Goal: Find specific page/section

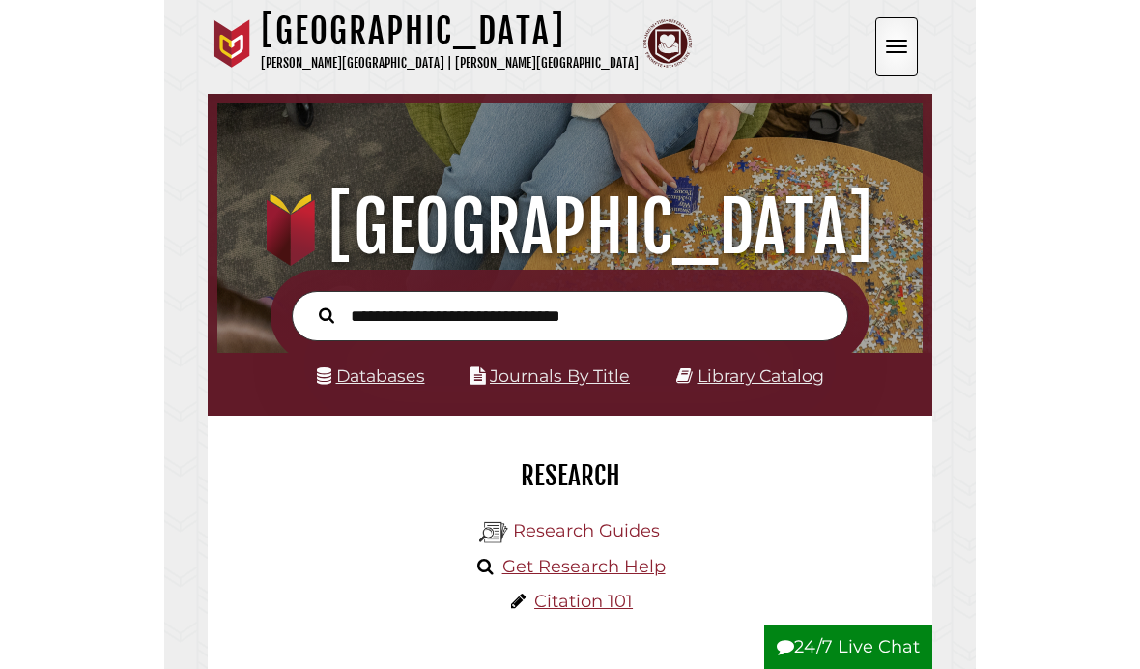
scroll to position [232, 696]
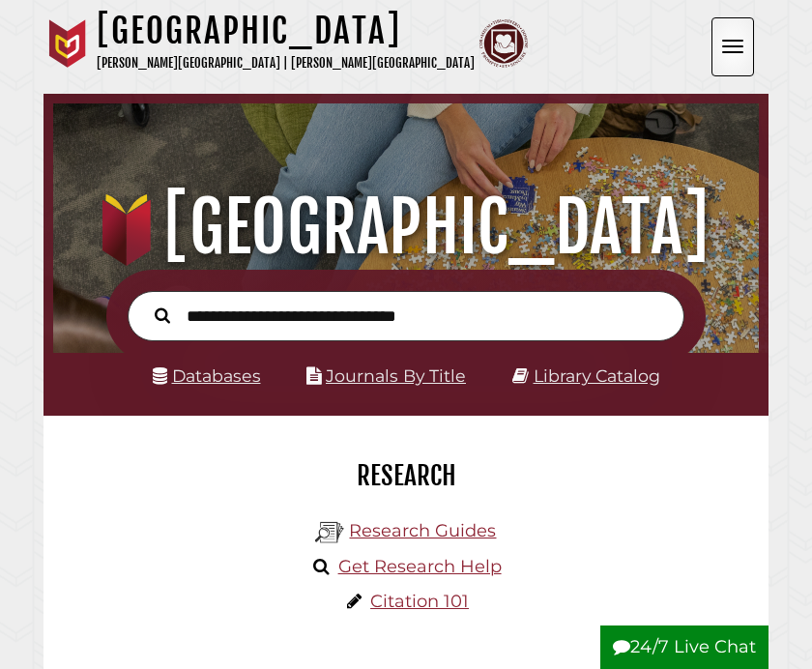
click at [388, 386] on link "Journals By Title" at bounding box center [396, 375] width 140 height 20
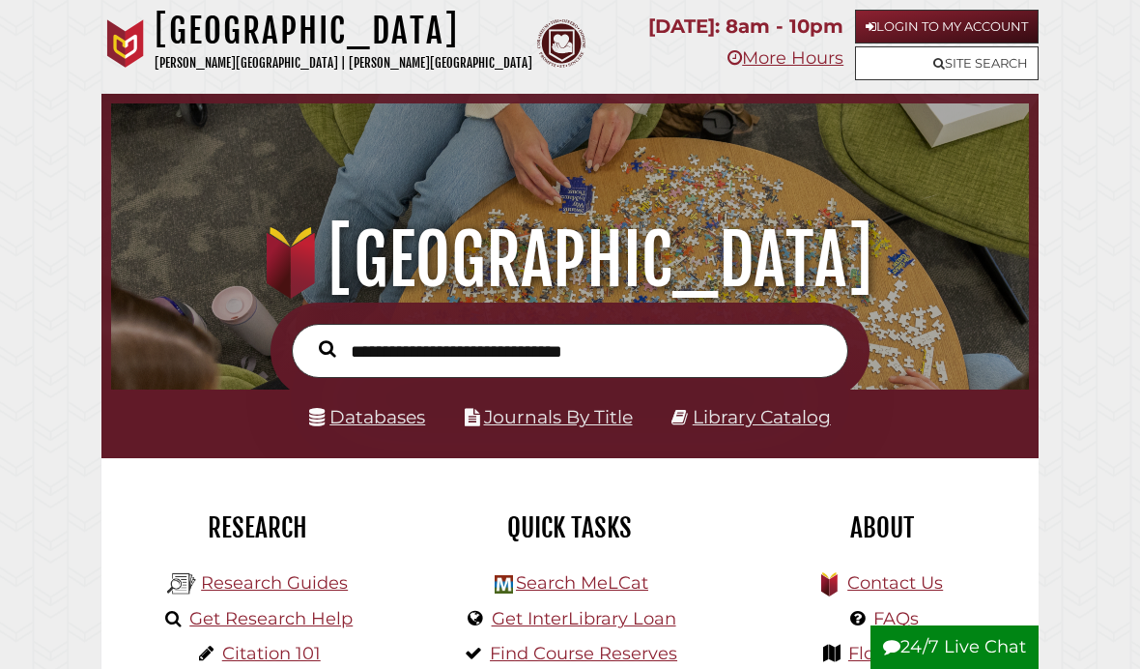
scroll to position [303, 908]
click at [399, 406] on link "Databases" at bounding box center [367, 417] width 116 height 22
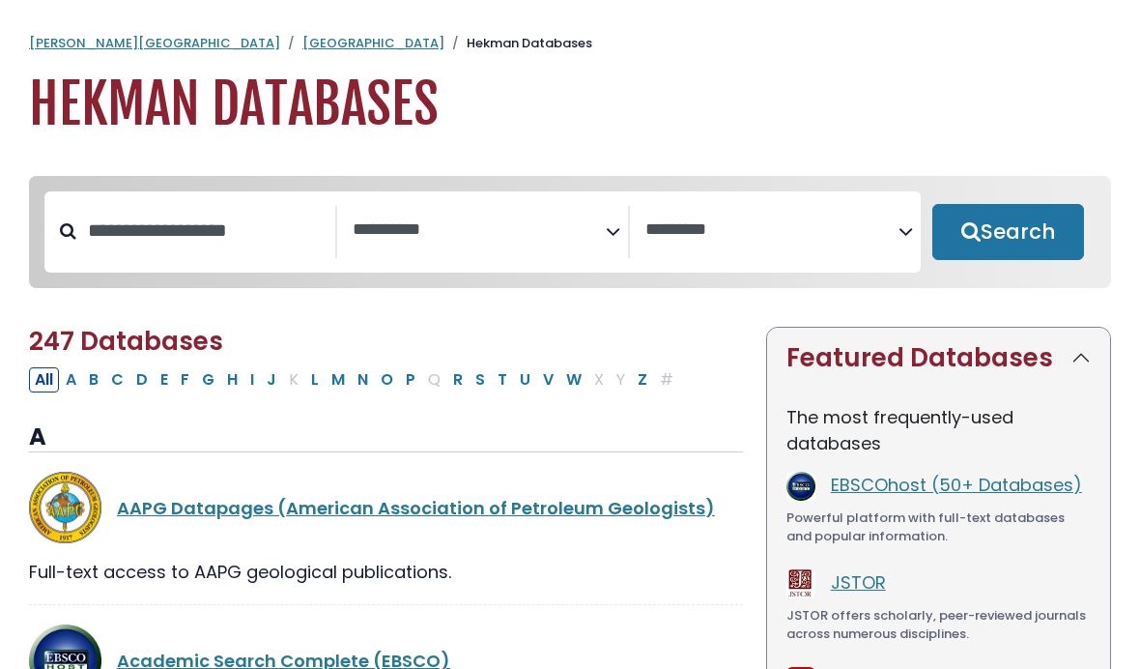
select select "Database Subject Filter"
select select "Database Vendors Filter"
click at [594, 240] on textarea "Search" at bounding box center [479, 230] width 253 height 20
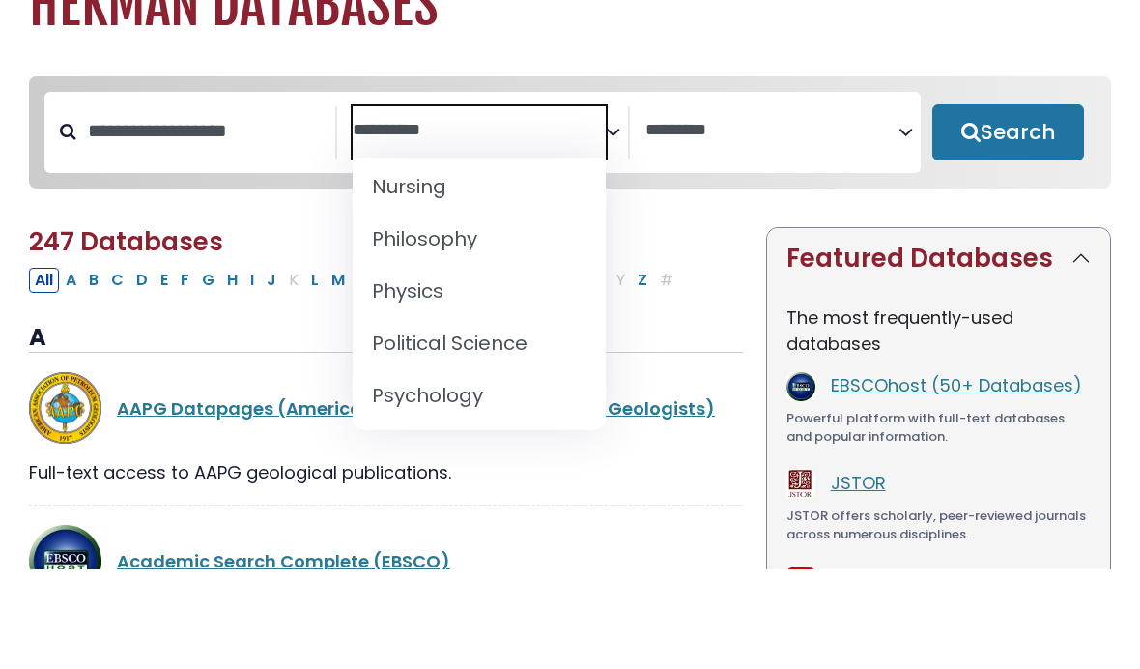
scroll to position [1659, 0]
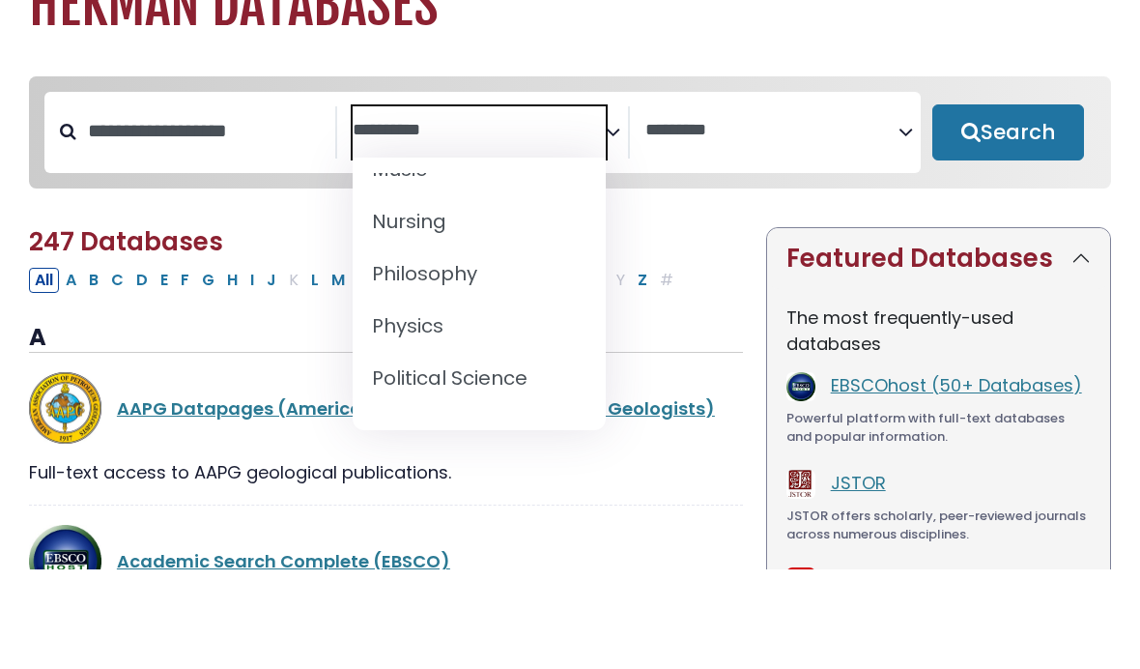
select select "*****"
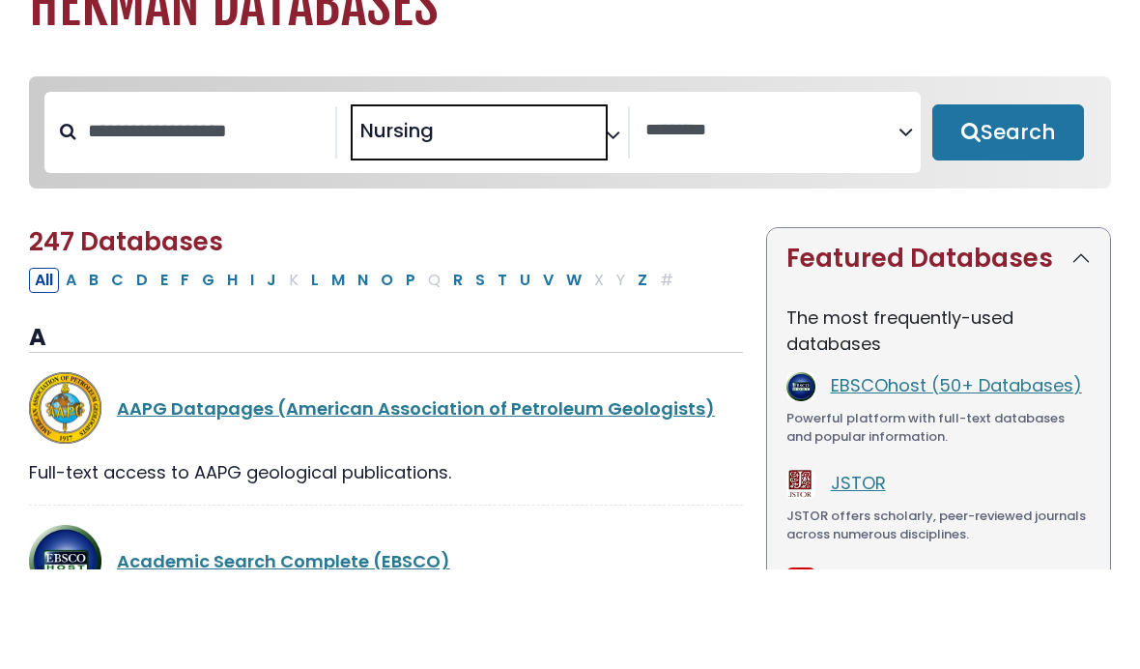
click at [1013, 204] on button "Search" at bounding box center [1009, 232] width 152 height 56
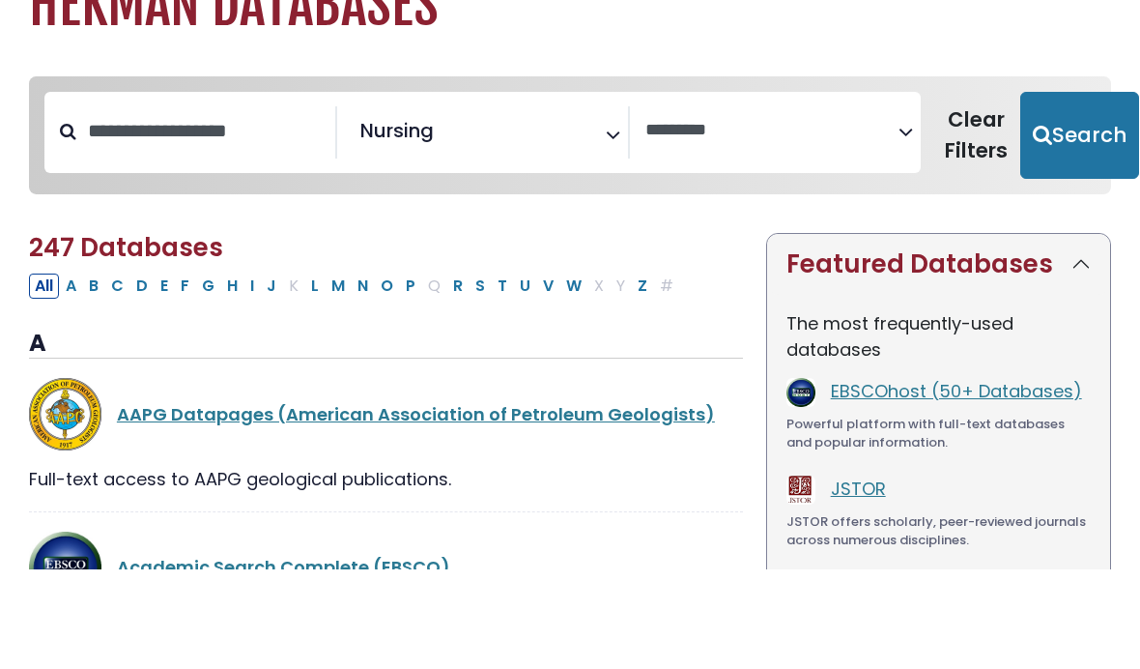
select select "Database Vendors Filter"
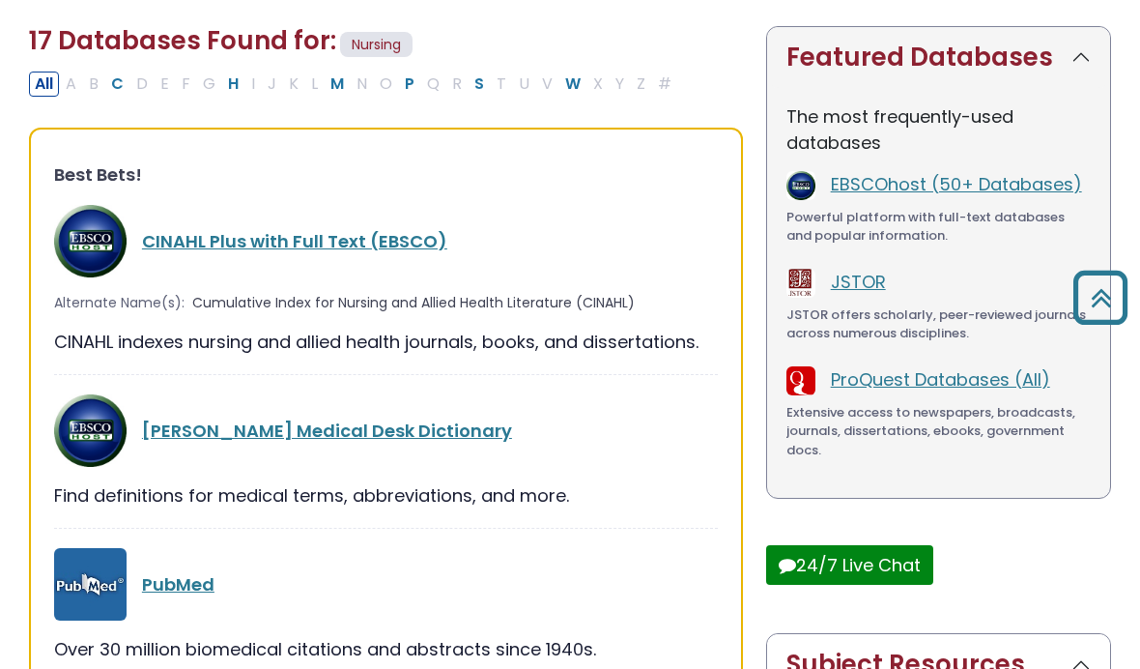
scroll to position [291, 0]
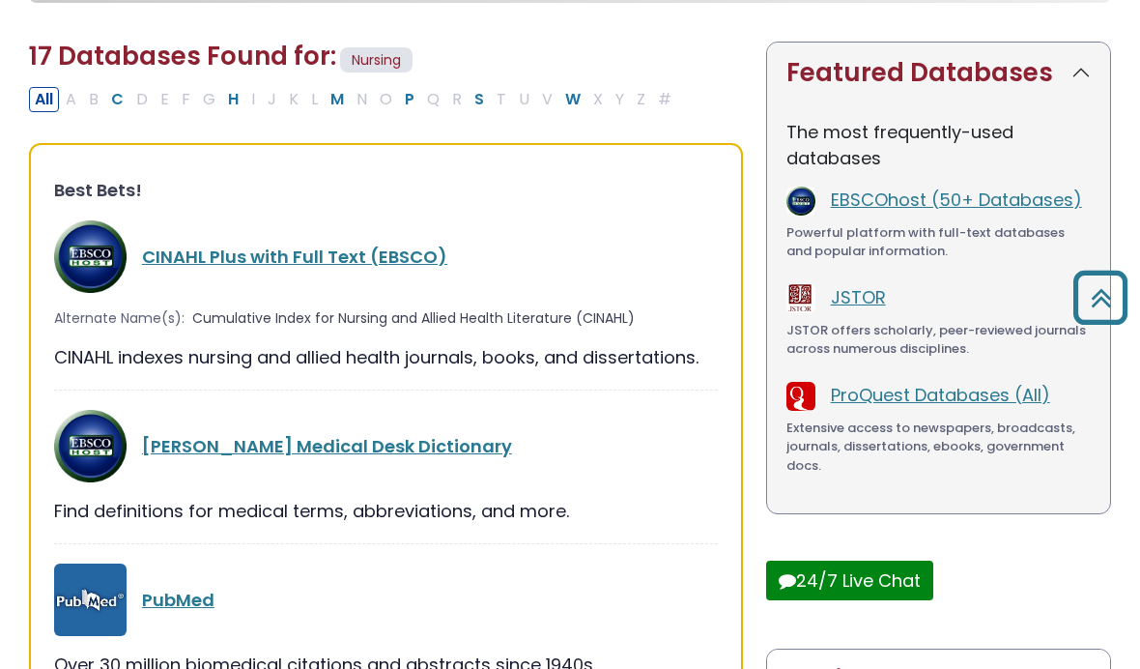
click at [362, 248] on link "CINAHL Plus with Full Text (EBSCO)" at bounding box center [294, 257] width 305 height 24
